Goal: Transaction & Acquisition: Download file/media

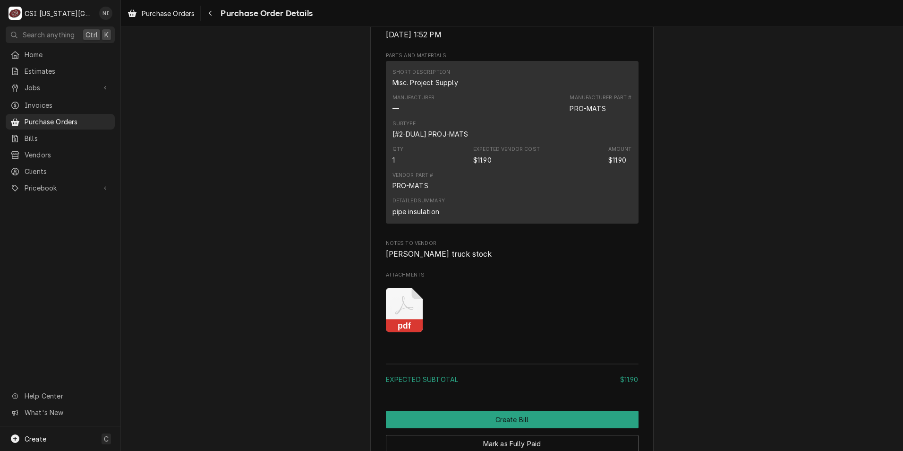
scroll to position [794, 0]
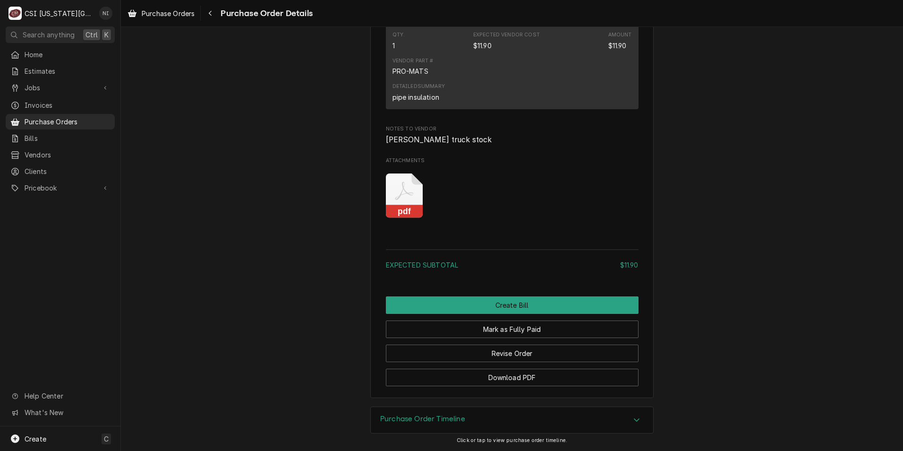
click at [411, 212] on rect "Attachments" at bounding box center [404, 211] width 37 height 13
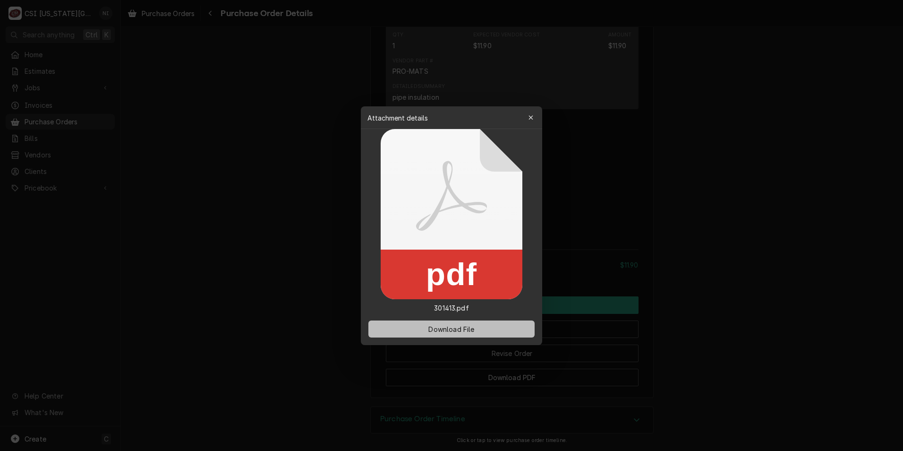
click at [479, 336] on button "Download File" at bounding box center [451, 328] width 166 height 17
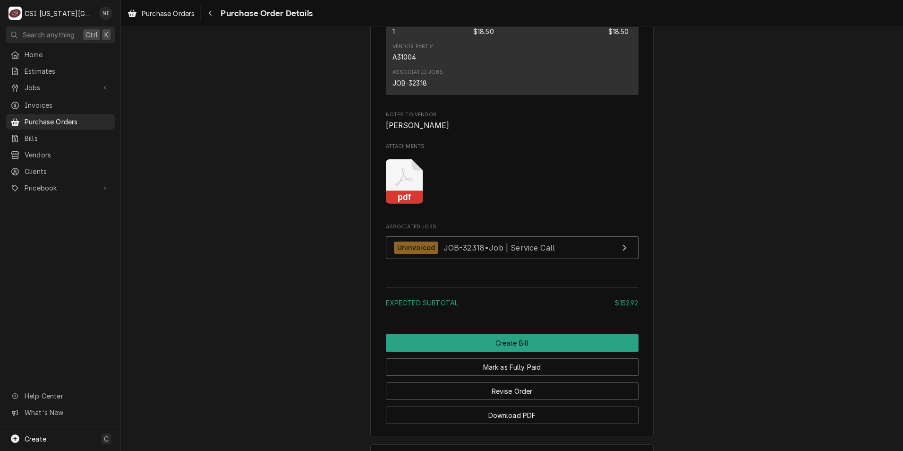
scroll to position [1449, 0]
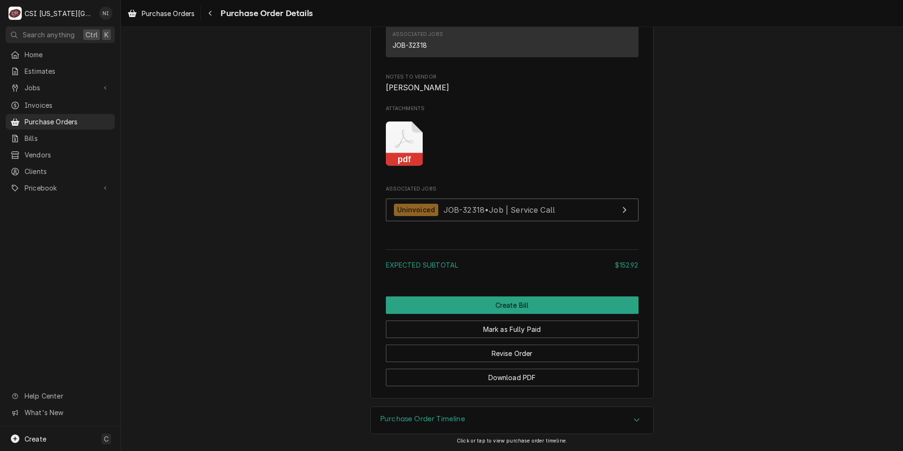
click at [406, 143] on icon "Attachments" at bounding box center [404, 139] width 18 height 18
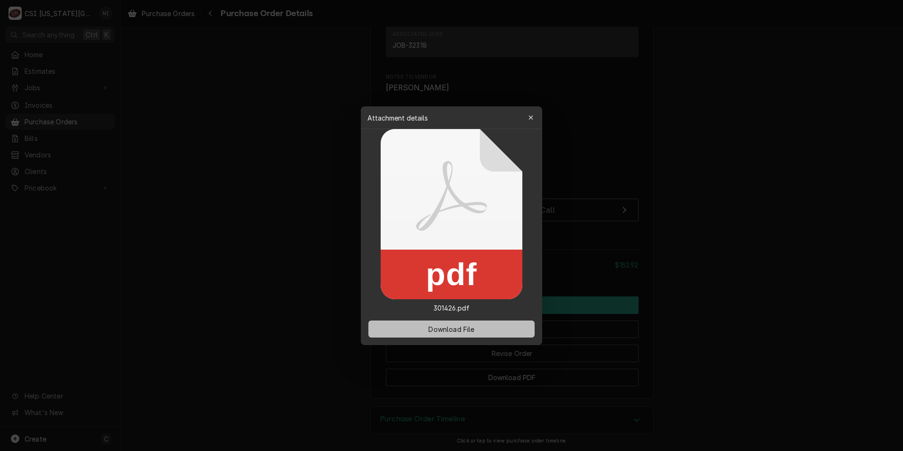
click at [464, 326] on span "Download File" at bounding box center [452, 329] width 50 height 10
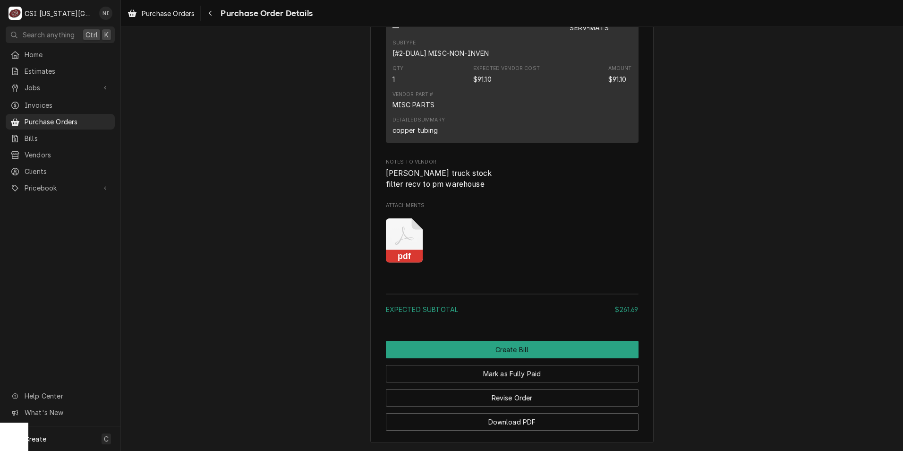
scroll to position [1394, 0]
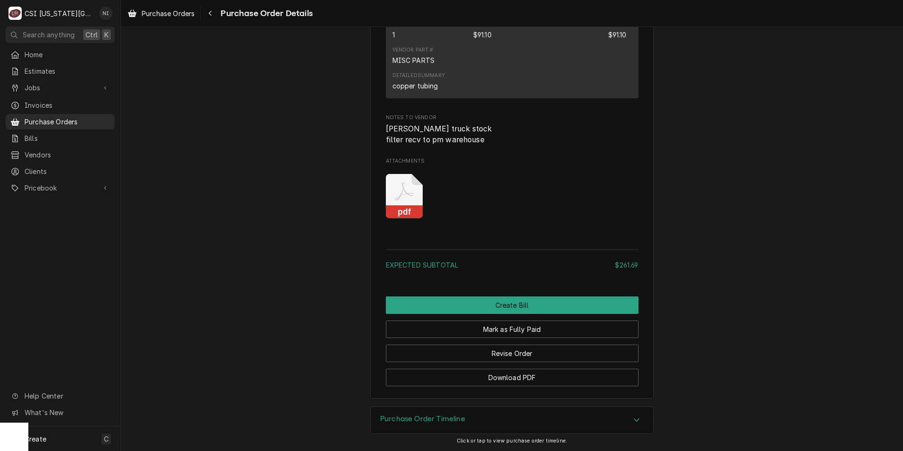
click at [400, 189] on icon "Attachments" at bounding box center [404, 191] width 18 height 18
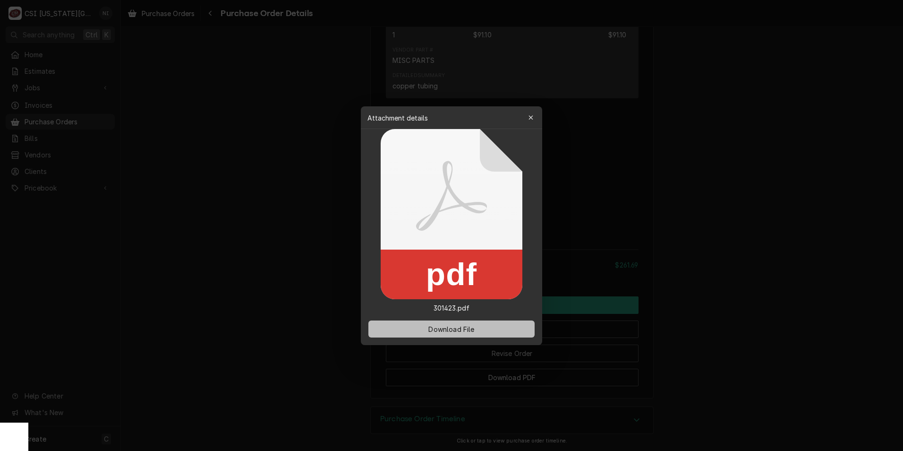
click at [457, 326] on span "Download File" at bounding box center [452, 329] width 50 height 10
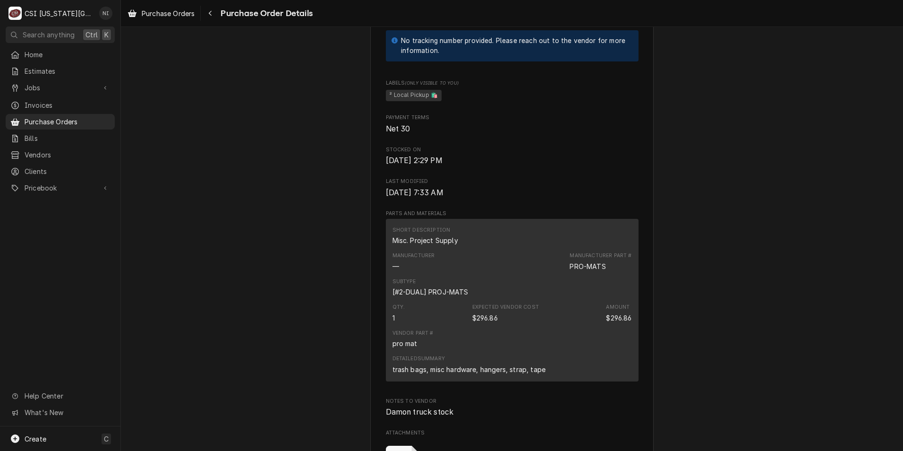
scroll to position [708, 0]
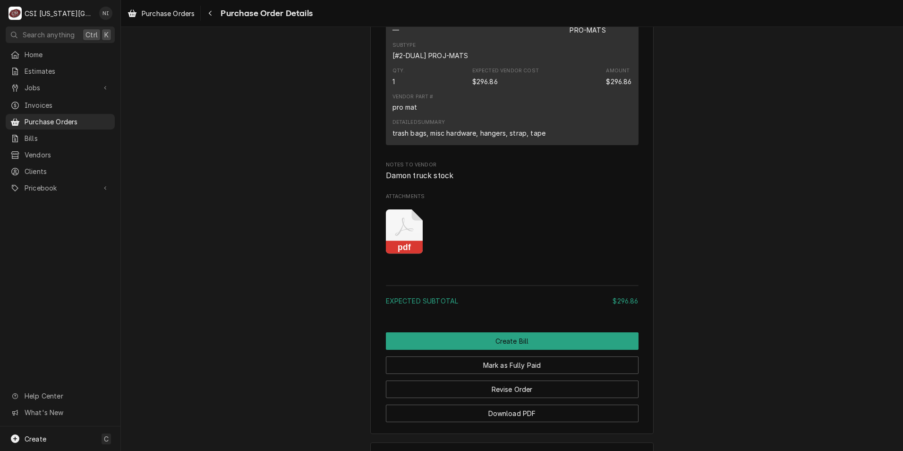
click at [408, 254] on icon "Attachments" at bounding box center [404, 231] width 37 height 45
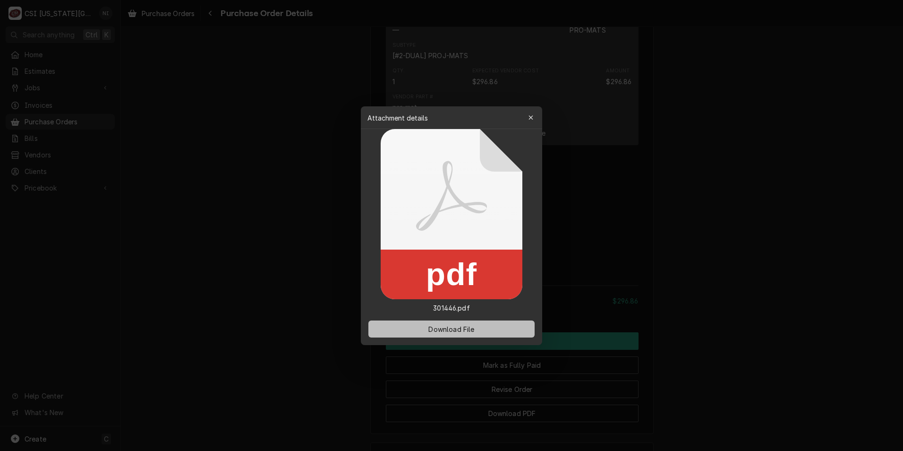
click at [440, 336] on button "Download File" at bounding box center [451, 328] width 166 height 17
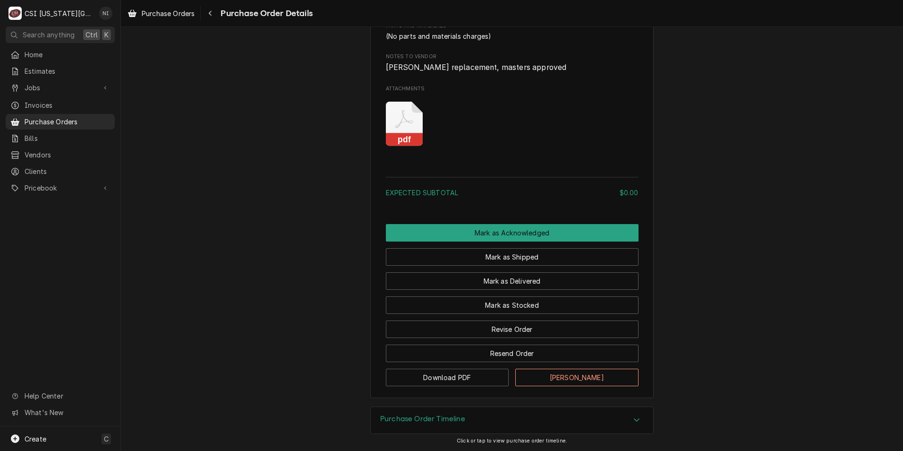
scroll to position [520, 0]
click at [396, 128] on icon "Attachments" at bounding box center [404, 119] width 18 height 18
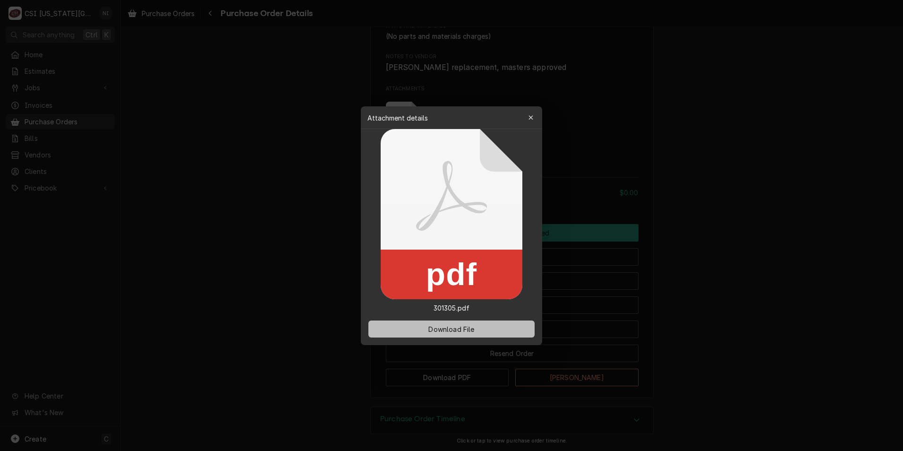
click at [460, 330] on span "Download File" at bounding box center [452, 329] width 50 height 10
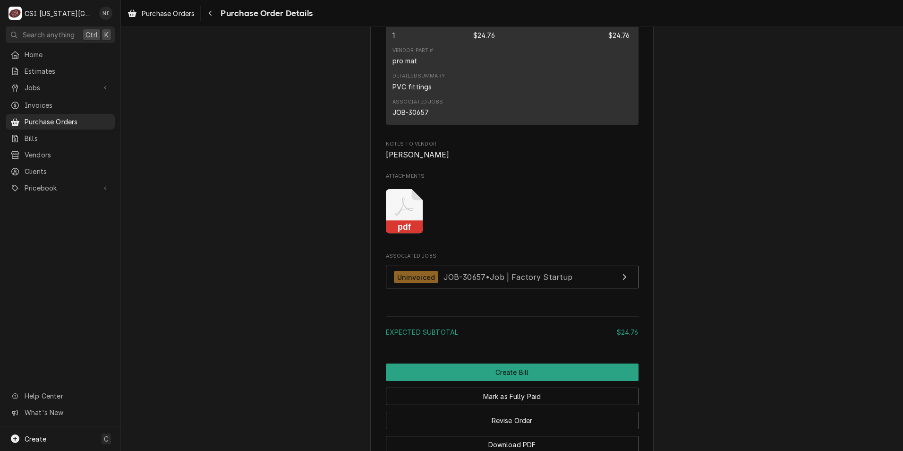
scroll to position [756, 0]
click at [396, 233] on icon "Attachments" at bounding box center [404, 210] width 37 height 45
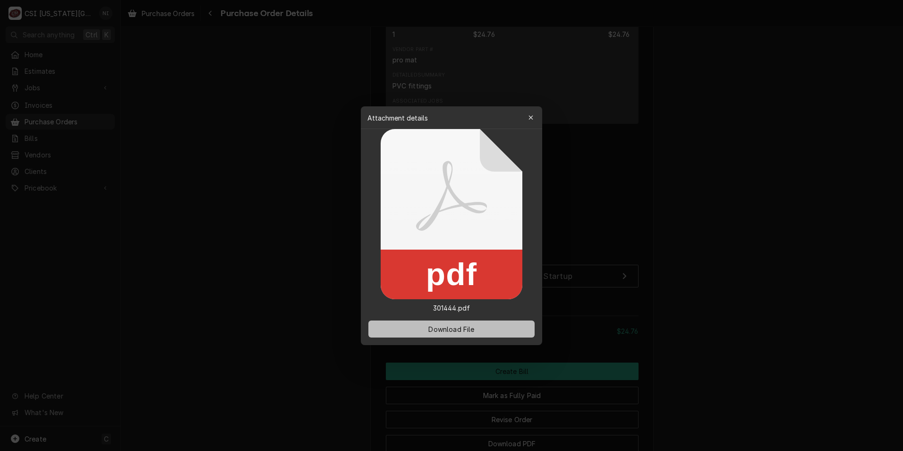
click at [431, 327] on span "Download File" at bounding box center [452, 329] width 50 height 10
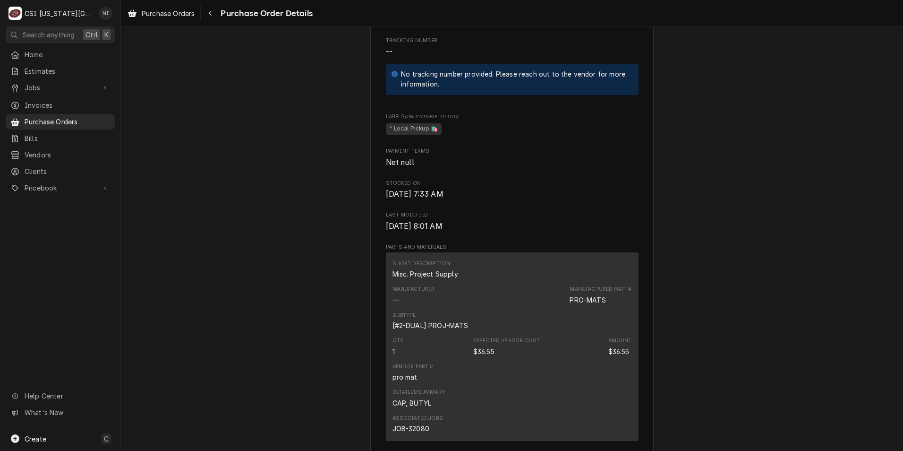
scroll to position [708, 0]
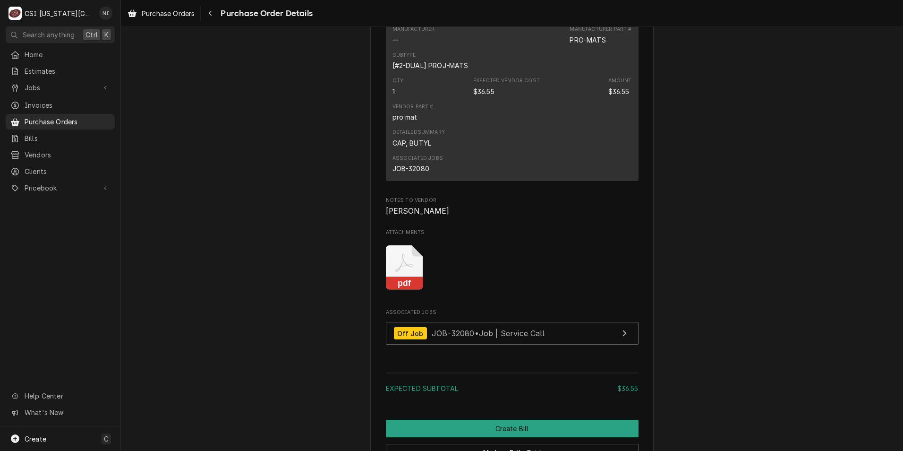
click at [407, 290] on icon "Attachments" at bounding box center [404, 267] width 37 height 45
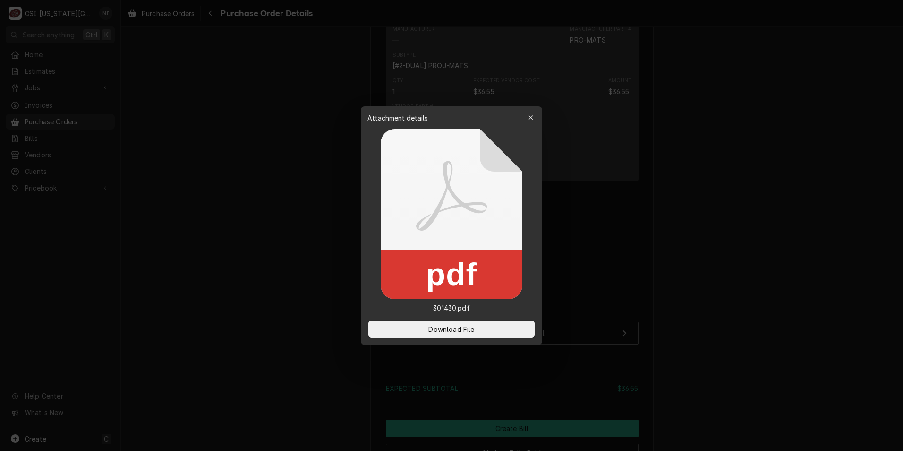
drag, startPoint x: 427, startPoint y: 325, endPoint x: 393, endPoint y: 315, distance: 35.6
click at [427, 325] on span "Download File" at bounding box center [452, 329] width 50 height 10
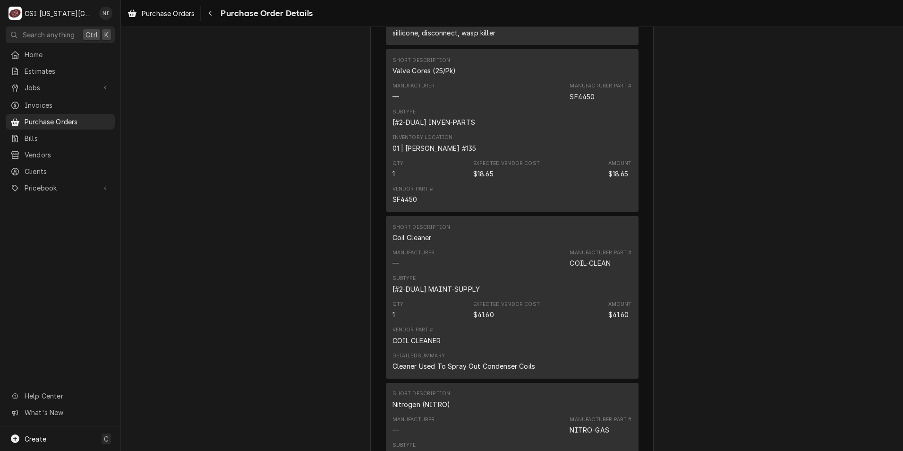
scroll to position [1086, 0]
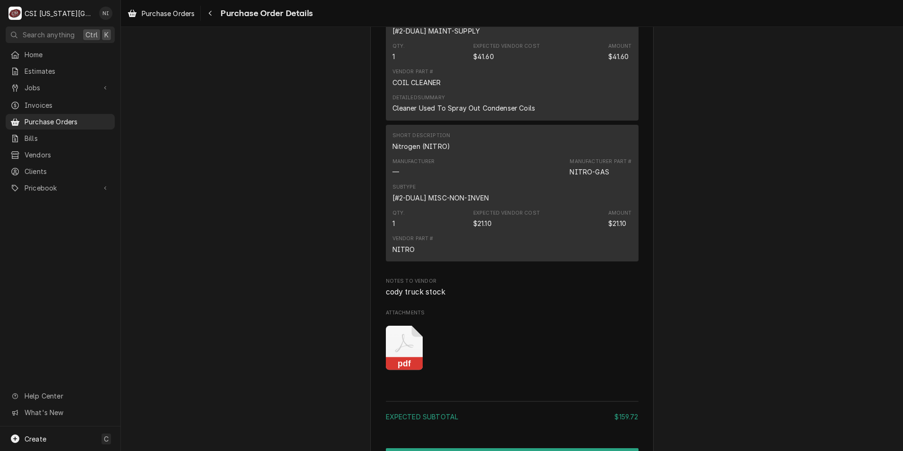
click at [398, 370] on icon "Attachments" at bounding box center [404, 347] width 37 height 45
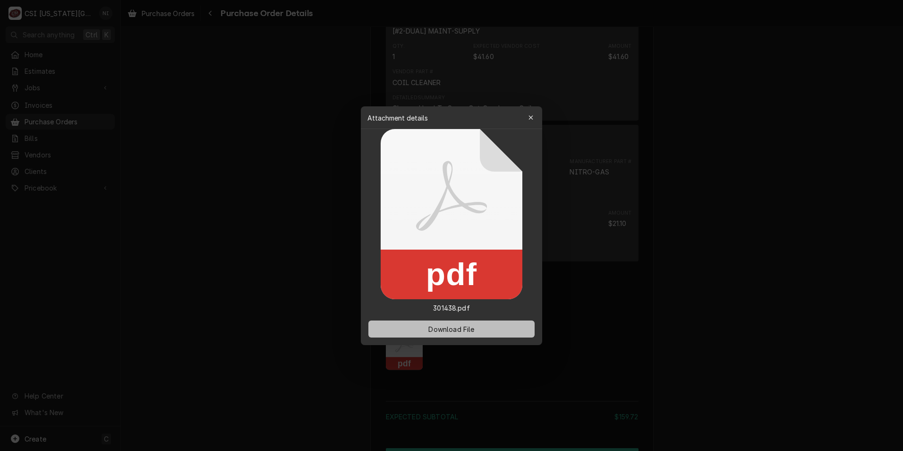
click at [492, 323] on button "Download File" at bounding box center [451, 328] width 166 height 17
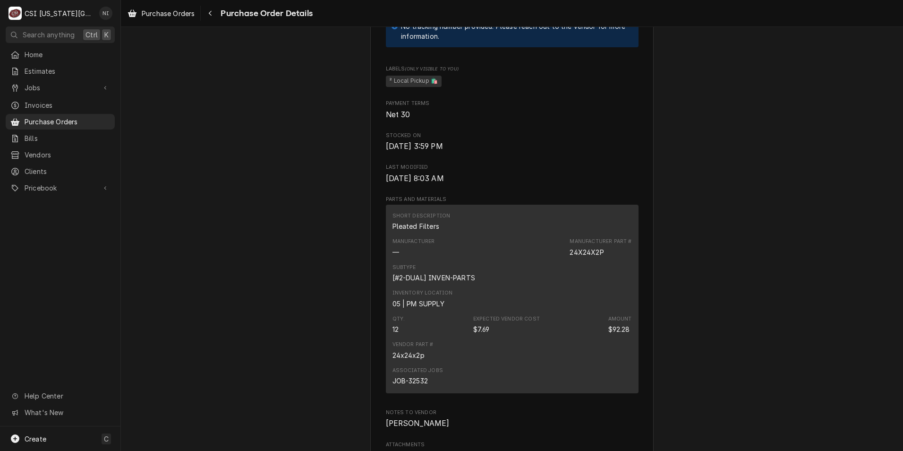
scroll to position [756, 0]
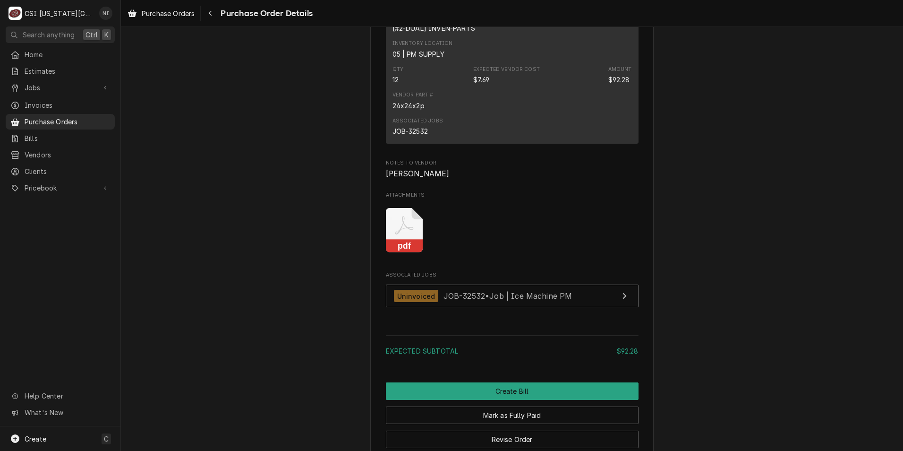
click at [401, 253] on icon "Attachments" at bounding box center [404, 230] width 37 height 45
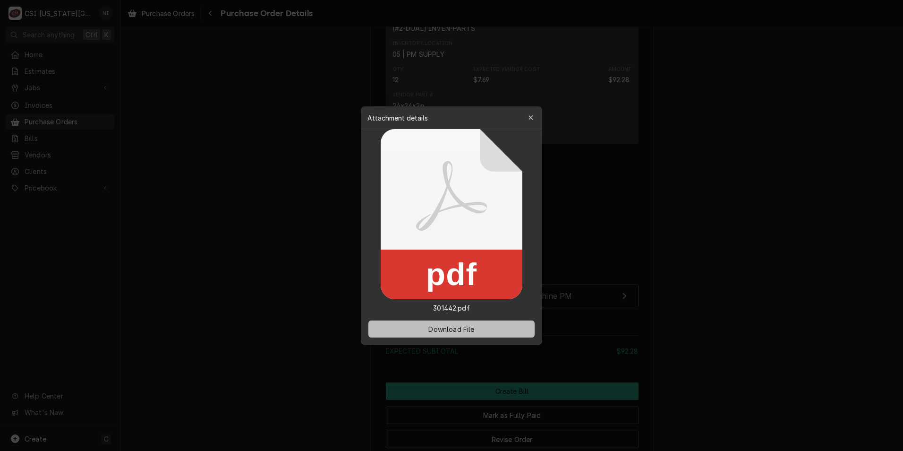
click at [455, 331] on span "Download File" at bounding box center [452, 329] width 50 height 10
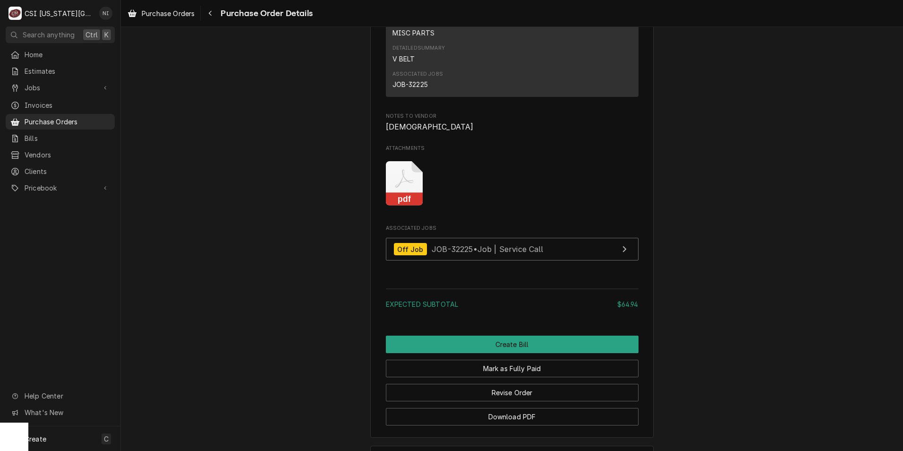
scroll to position [803, 0]
click at [386, 193] on icon "Attachments" at bounding box center [404, 183] width 37 height 45
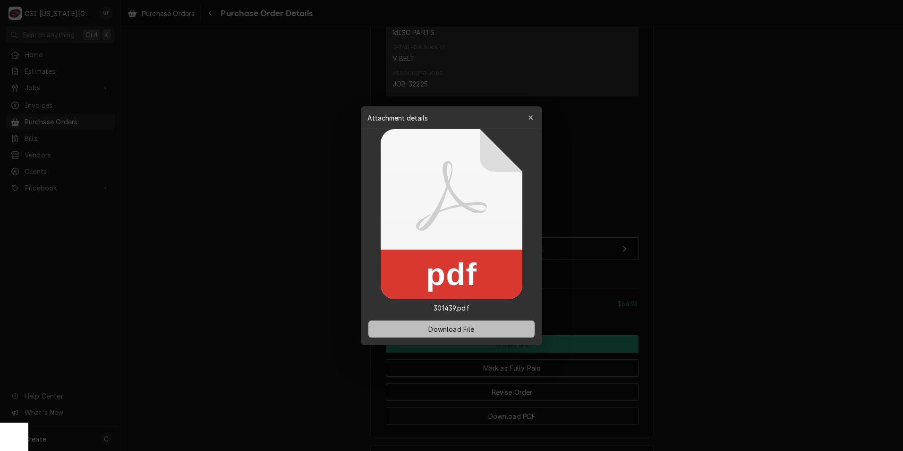
click at [470, 322] on button "Download File" at bounding box center [451, 328] width 166 height 17
click at [488, 326] on button "Download File" at bounding box center [451, 328] width 166 height 17
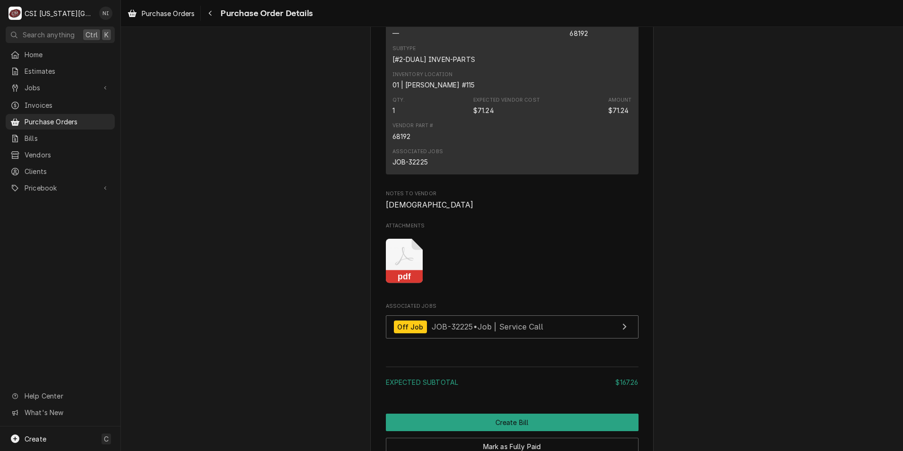
scroll to position [945, 0]
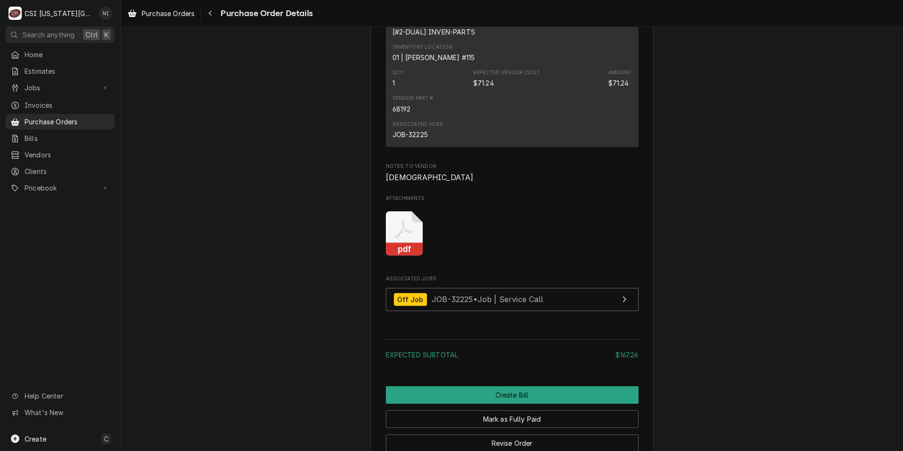
click at [404, 256] on rect "Attachments" at bounding box center [404, 249] width 37 height 13
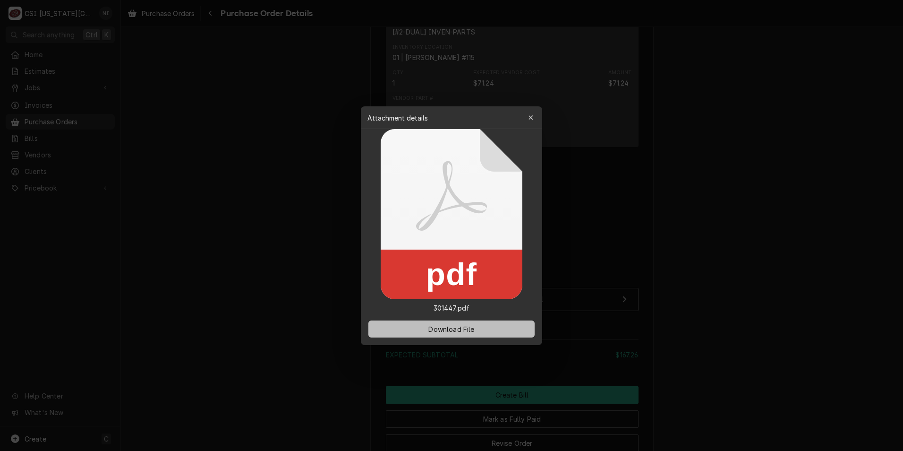
click at [454, 325] on span "Download File" at bounding box center [452, 329] width 50 height 10
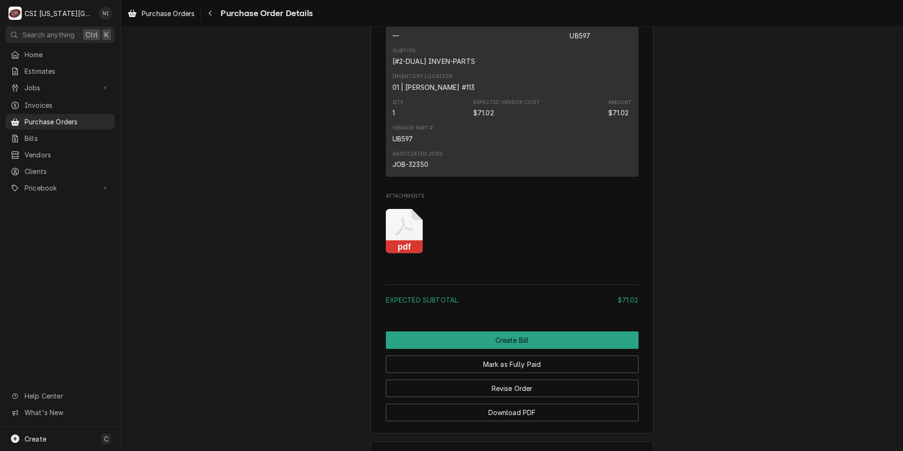
scroll to position [788, 0]
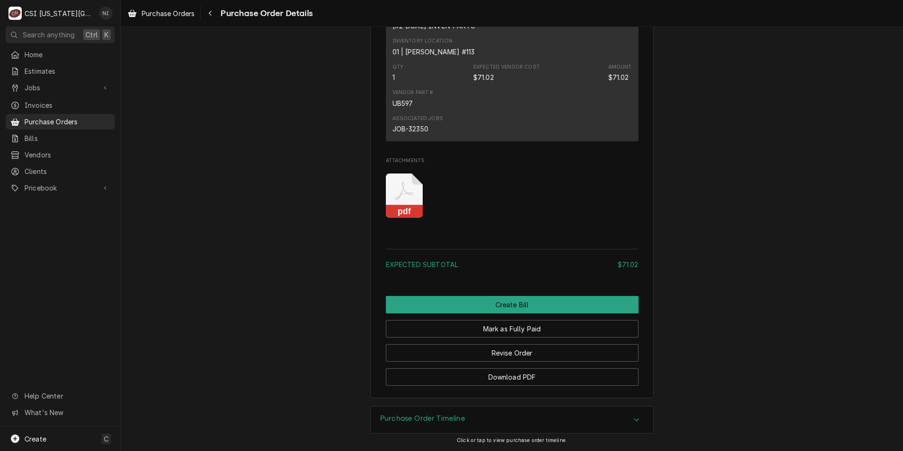
click at [394, 200] on icon "Attachments" at bounding box center [404, 195] width 37 height 45
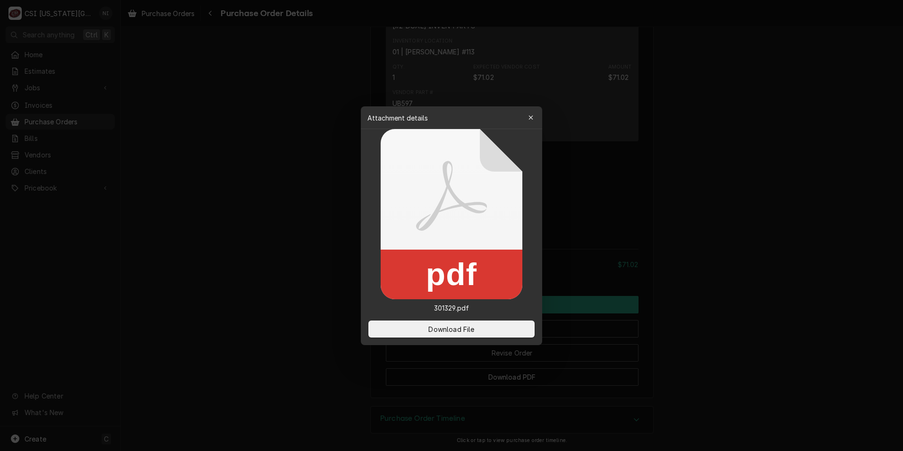
drag, startPoint x: 443, startPoint y: 328, endPoint x: 341, endPoint y: 309, distance: 102.7
click at [442, 328] on span "Download File" at bounding box center [452, 329] width 50 height 10
